Goal: Task Accomplishment & Management: Manage account settings

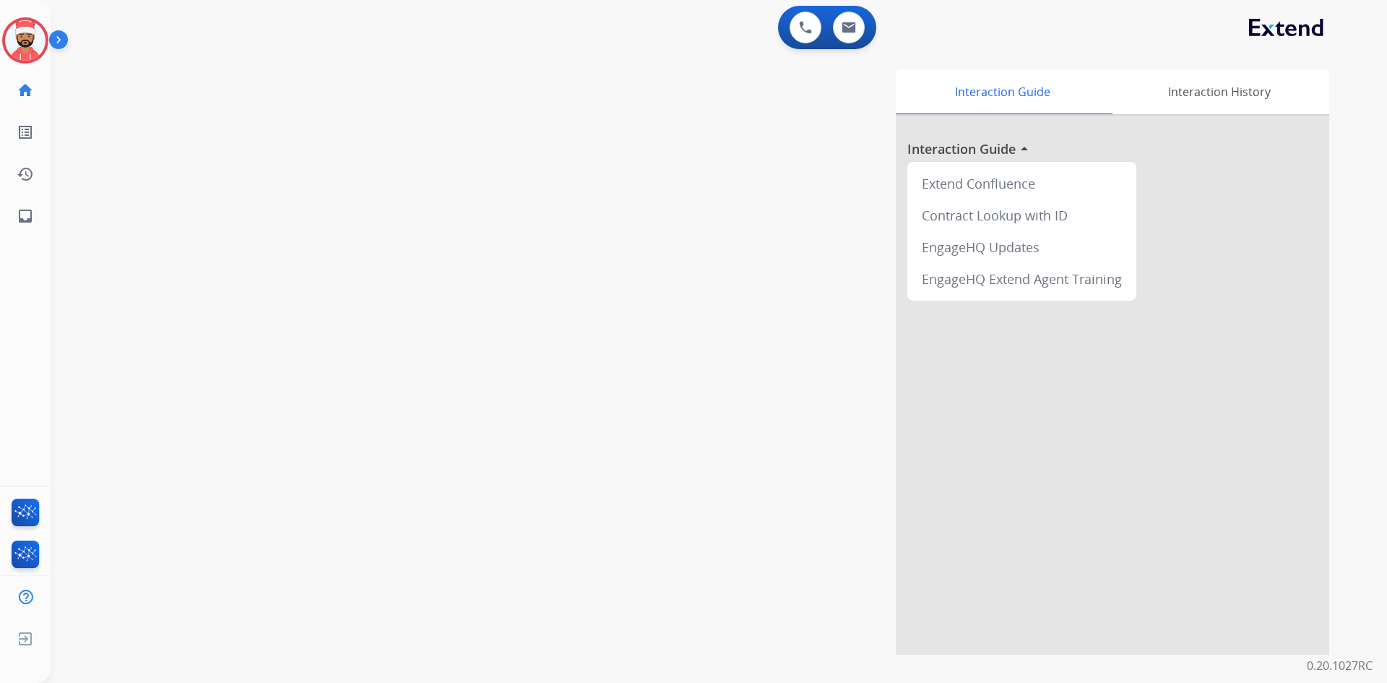
click at [51, 40] on img at bounding box center [61, 42] width 25 height 27
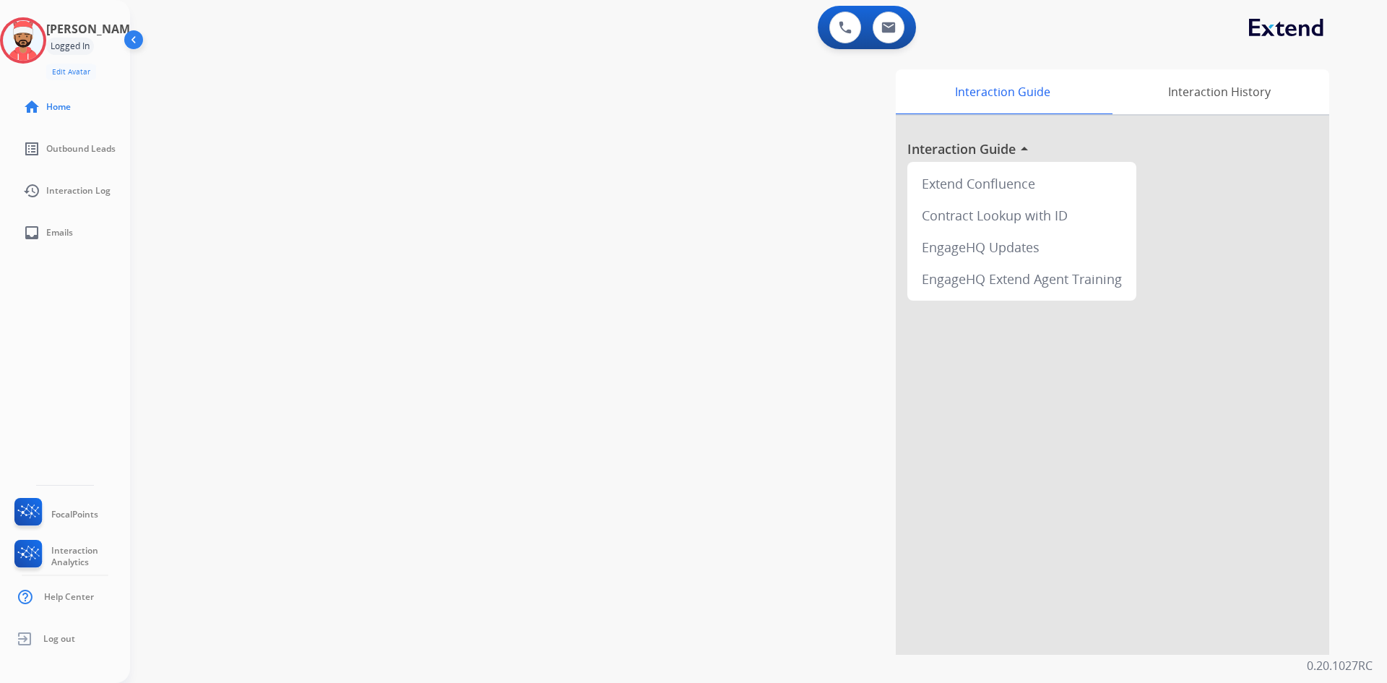
click at [84, 48] on div "Logged In" at bounding box center [70, 46] width 48 height 17
click at [130, 37] on img at bounding box center [134, 42] width 27 height 27
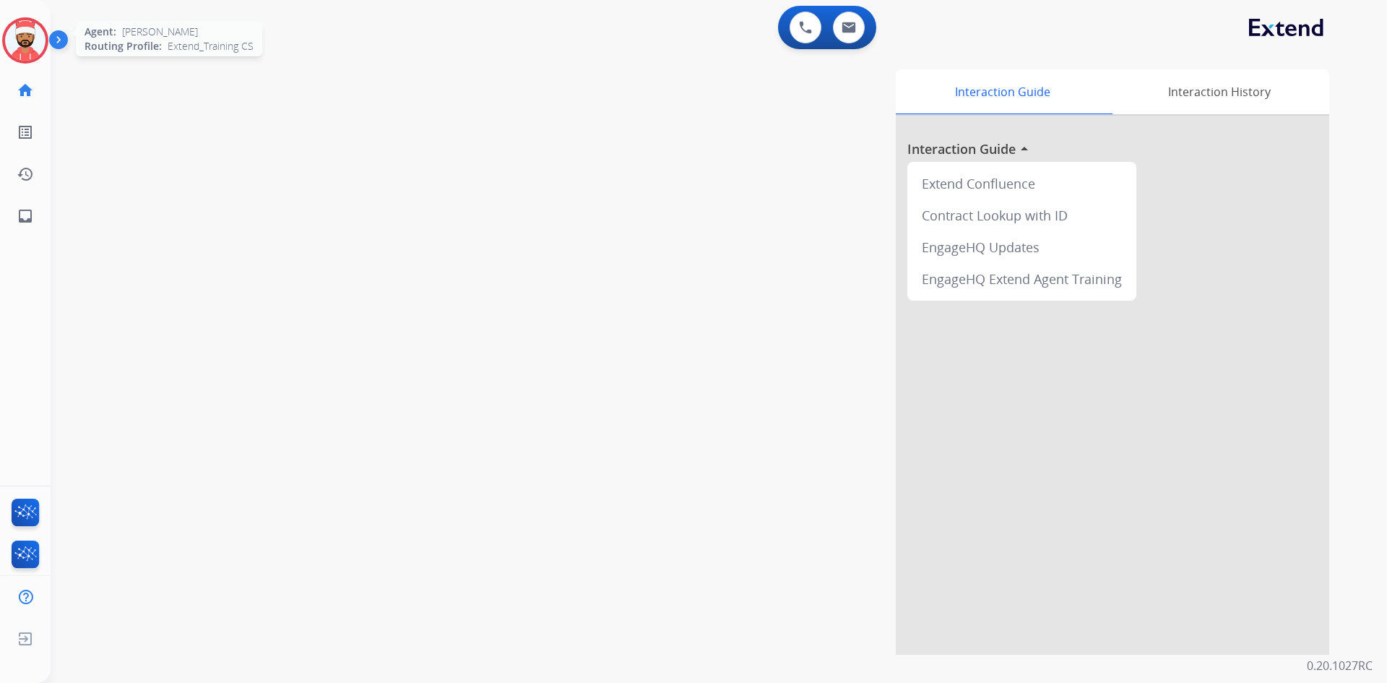
click at [25, 46] on img at bounding box center [25, 40] width 40 height 40
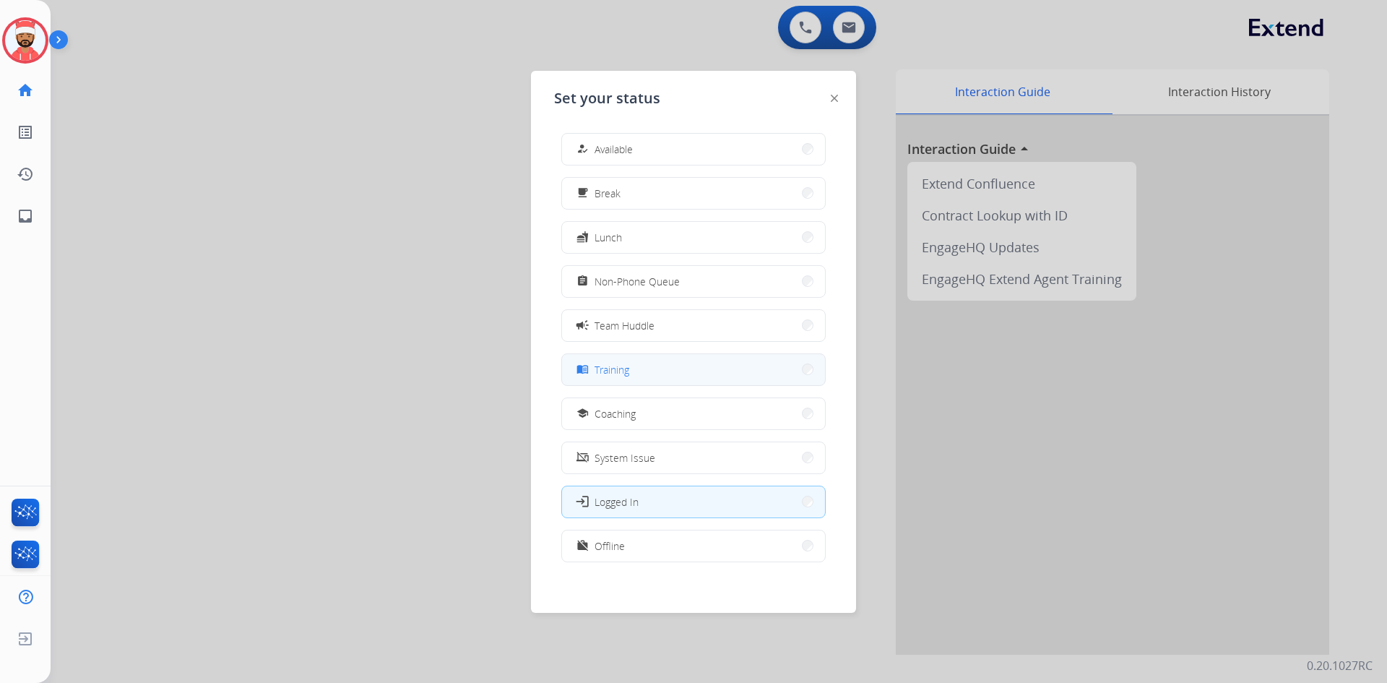
click at [620, 376] on span "Training" at bounding box center [611, 369] width 35 height 15
